Goal: Transaction & Acquisition: Purchase product/service

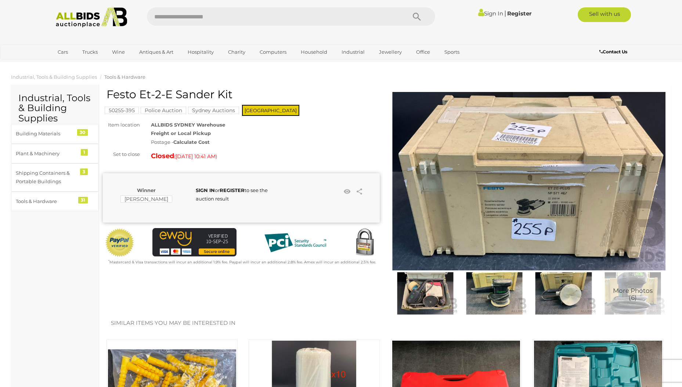
click at [483, 291] on img at bounding box center [494, 293] width 65 height 42
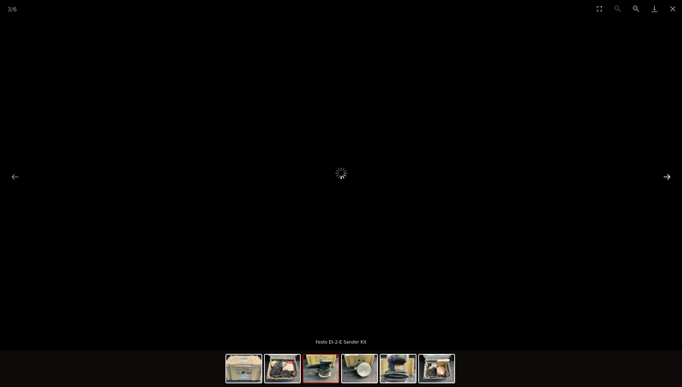
click at [667, 175] on button "Next slide" at bounding box center [667, 176] width 15 height 14
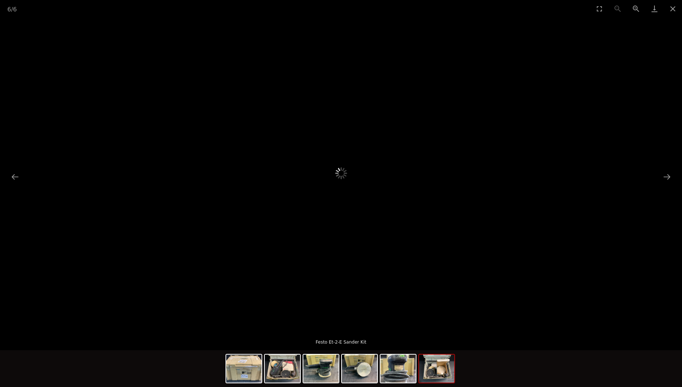
click at [442, 365] on img at bounding box center [436, 368] width 35 height 28
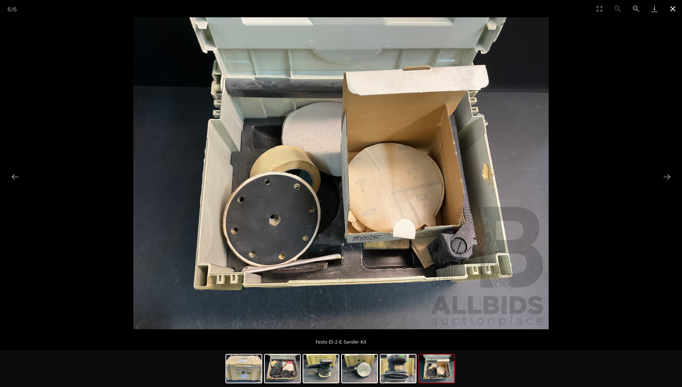
click at [672, 6] on button "Close gallery" at bounding box center [673, 8] width 18 height 17
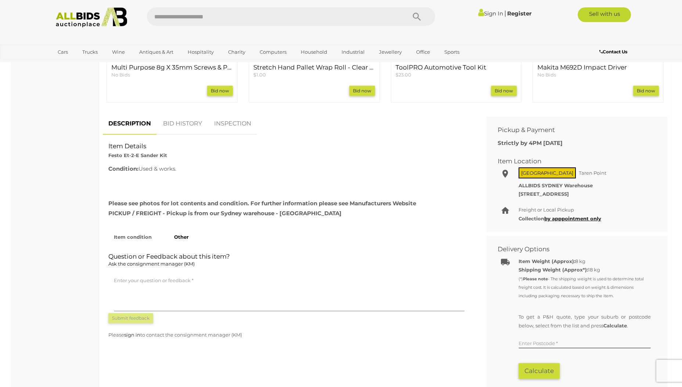
scroll to position [441, 0]
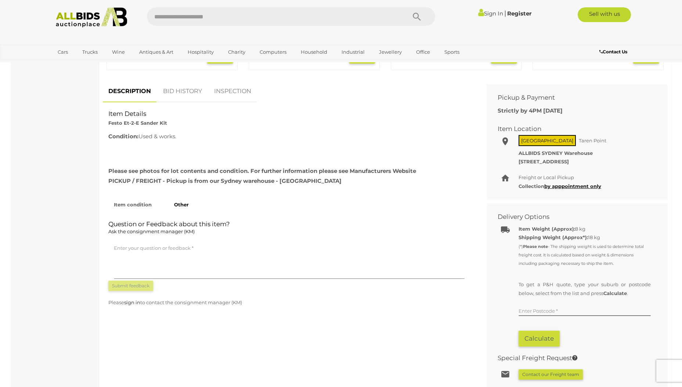
click at [177, 95] on link "BID HISTORY" at bounding box center [183, 91] width 50 height 22
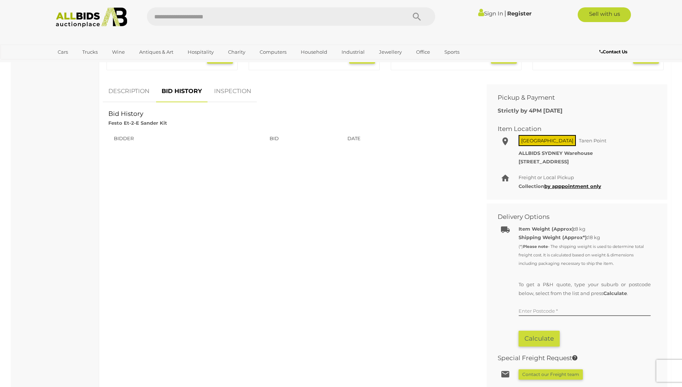
click at [238, 92] on link "INSPECTION" at bounding box center [233, 91] width 48 height 22
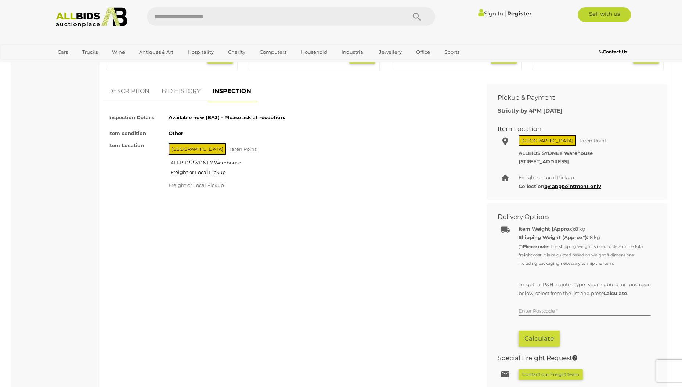
click at [135, 96] on link "DESCRIPTION" at bounding box center [129, 91] width 52 height 22
